Goal: Task Accomplishment & Management: Manage account settings

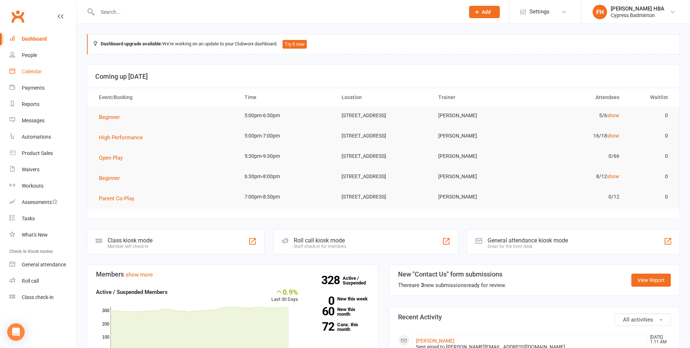
click at [32, 73] on div "Calendar" at bounding box center [32, 71] width 20 height 6
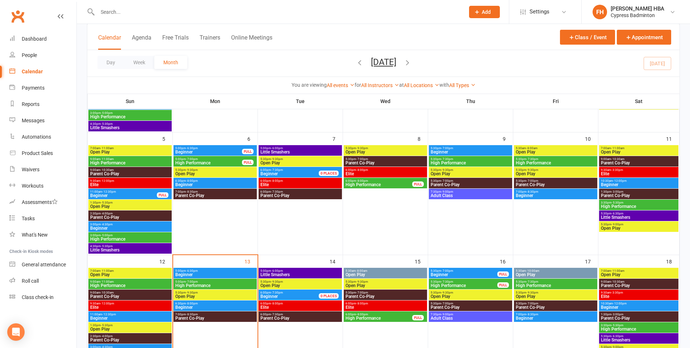
scroll to position [145, 0]
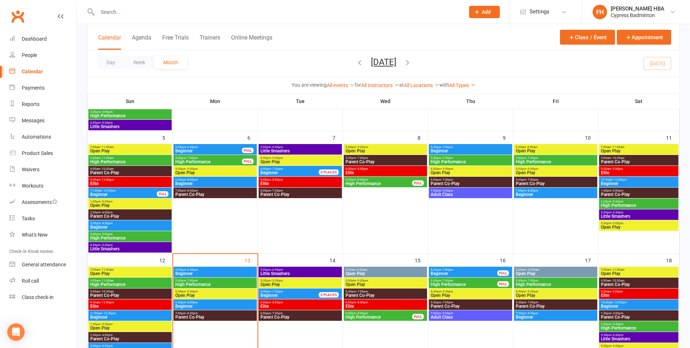
click at [203, 8] on input "text" at bounding box center [277, 12] width 365 height 10
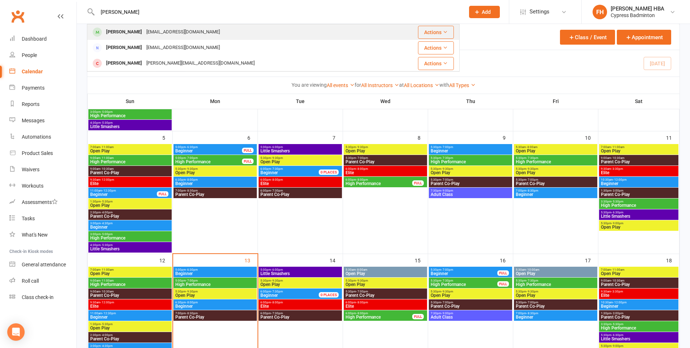
type input "[PERSON_NAME]"
click at [163, 37] on div "[EMAIL_ADDRESS][DOMAIN_NAME]" at bounding box center [183, 32] width 78 height 11
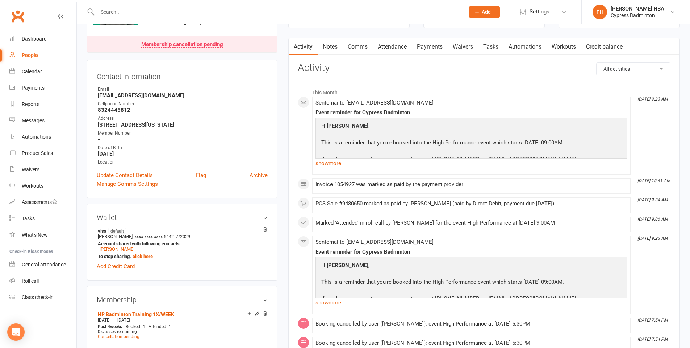
scroll to position [36, 0]
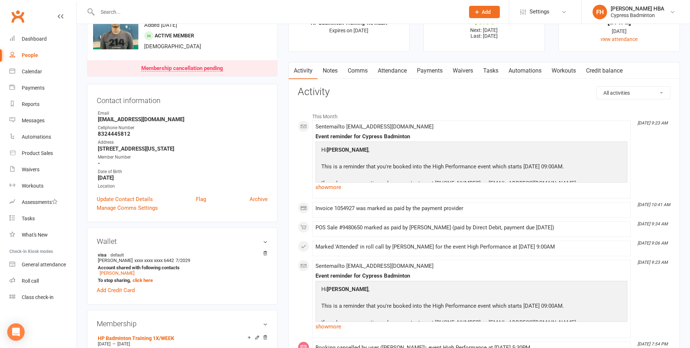
click at [385, 63] on link "Attendance" at bounding box center [392, 70] width 39 height 17
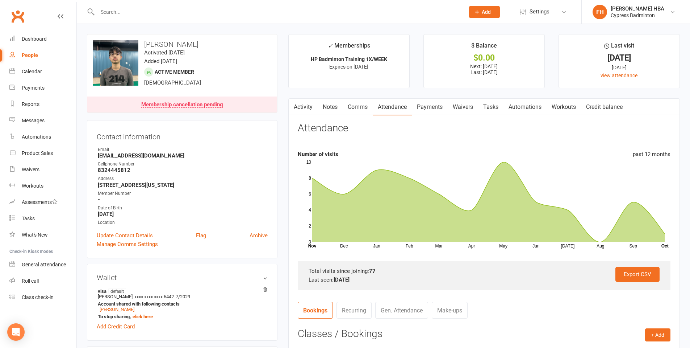
click at [424, 108] on link "Payments" at bounding box center [430, 107] width 36 height 17
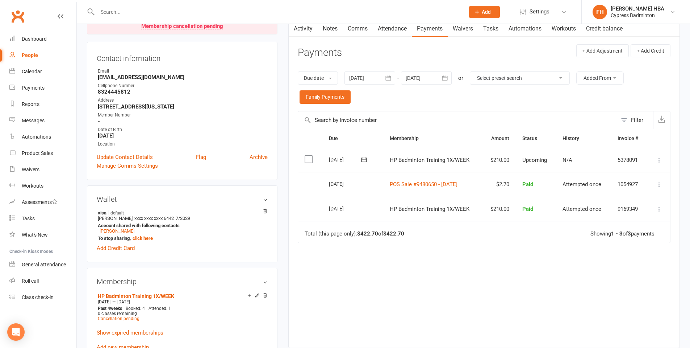
scroll to position [36, 0]
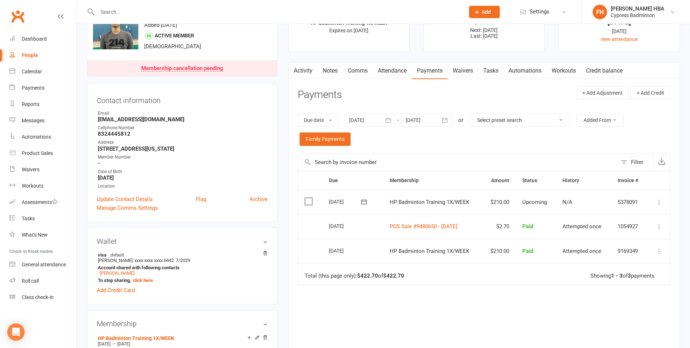
click at [304, 76] on link "Activity" at bounding box center [303, 70] width 29 height 17
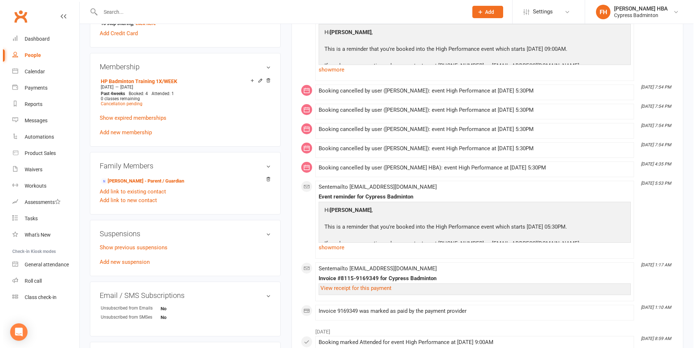
scroll to position [290, 0]
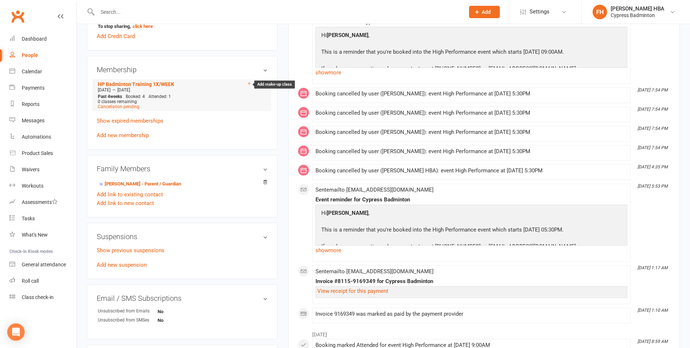
click at [248, 81] on icon at bounding box center [249, 83] width 5 height 5
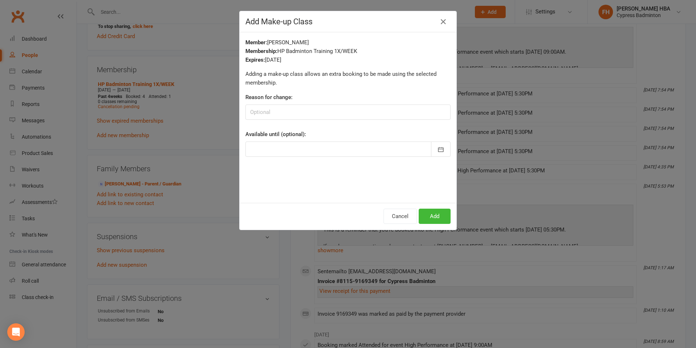
click at [365, 146] on div at bounding box center [347, 148] width 205 height 15
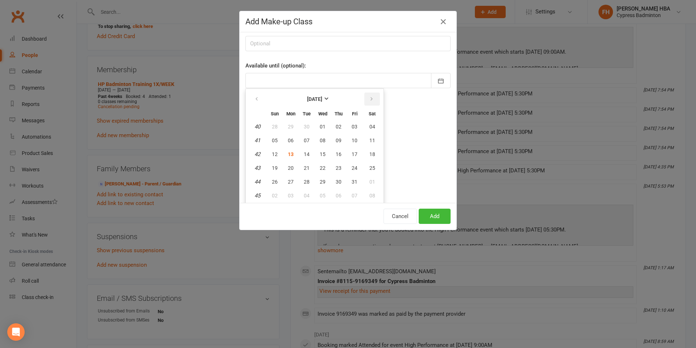
click at [364, 98] on button "button" at bounding box center [372, 98] width 16 height 13
click at [275, 196] on button "30" at bounding box center [274, 195] width 15 height 13
type input "[DATE]"
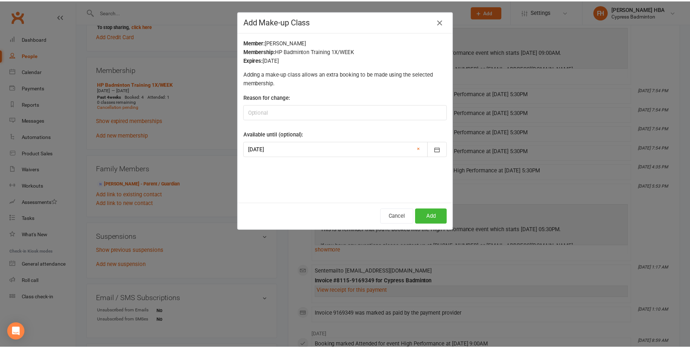
scroll to position [0, 0]
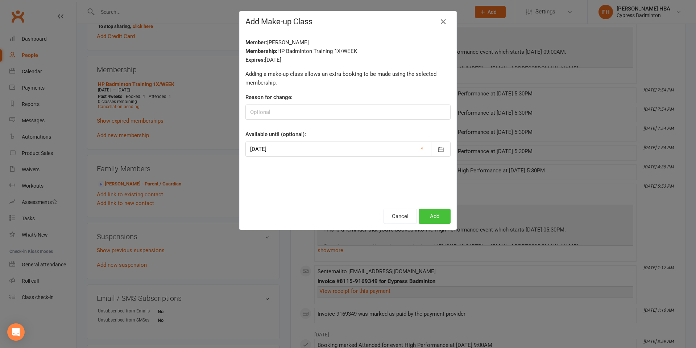
click at [427, 215] on button "Add" at bounding box center [435, 215] width 32 height 15
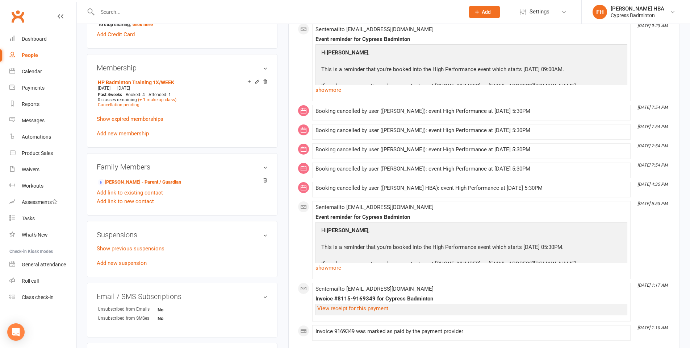
scroll to position [290, 0]
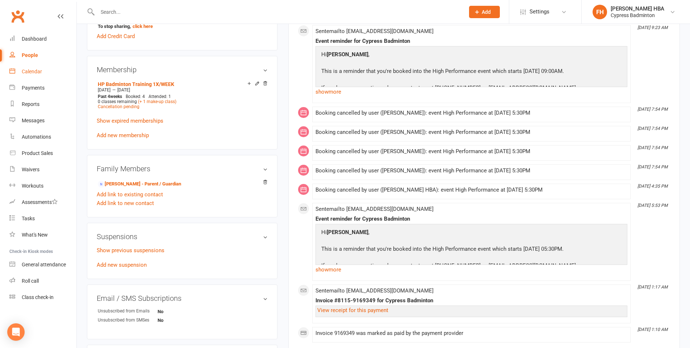
click at [36, 65] on link "Calendar" at bounding box center [42, 71] width 67 height 16
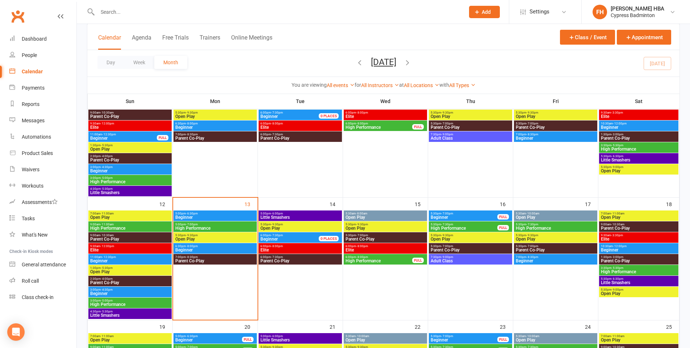
scroll to position [217, 0]
